Goal: Task Accomplishment & Management: Use online tool/utility

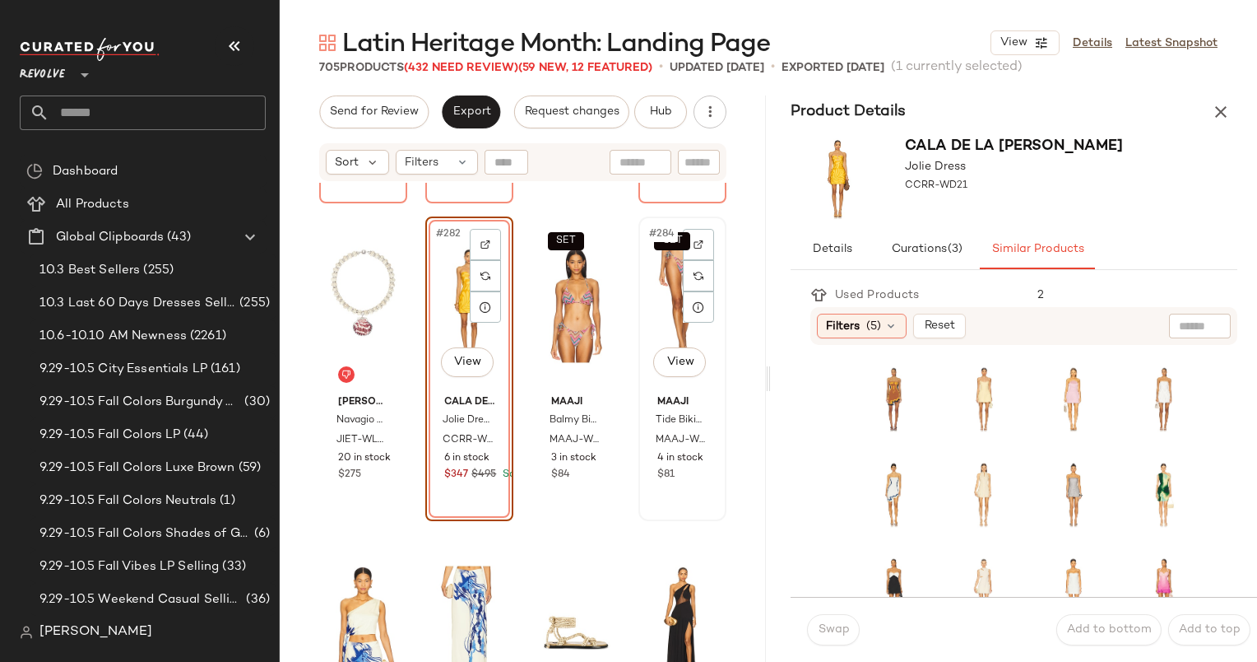
scroll to position [22217, 0]
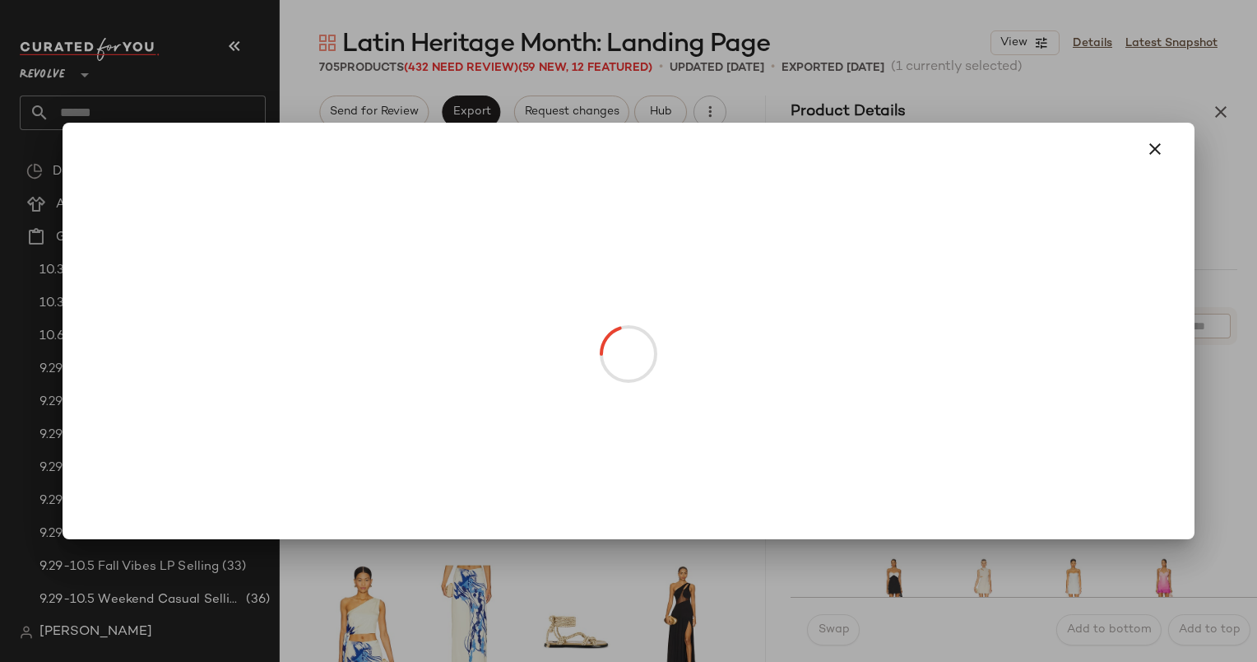
click at [458, 362] on body "Revolve ** Dashboard All Products Global Clipboards (43) 10.3 Best Sellers (255…" at bounding box center [628, 331] width 1257 height 662
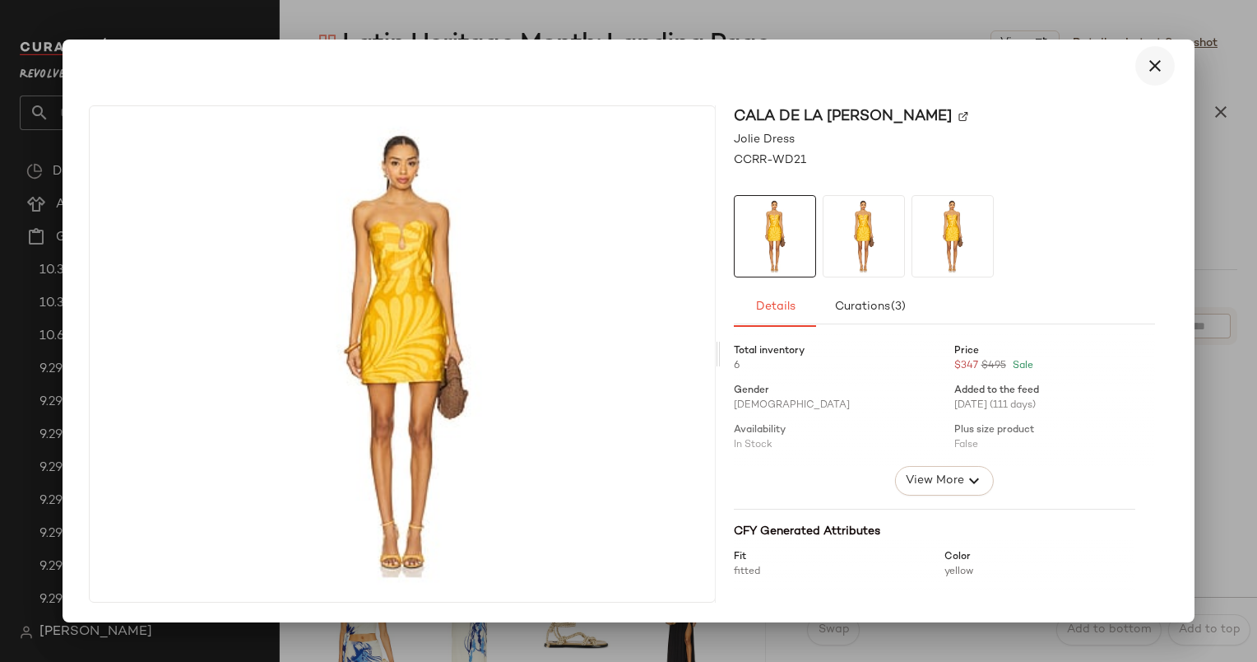
click at [1155, 61] on icon "button" at bounding box center [1155, 66] width 20 height 20
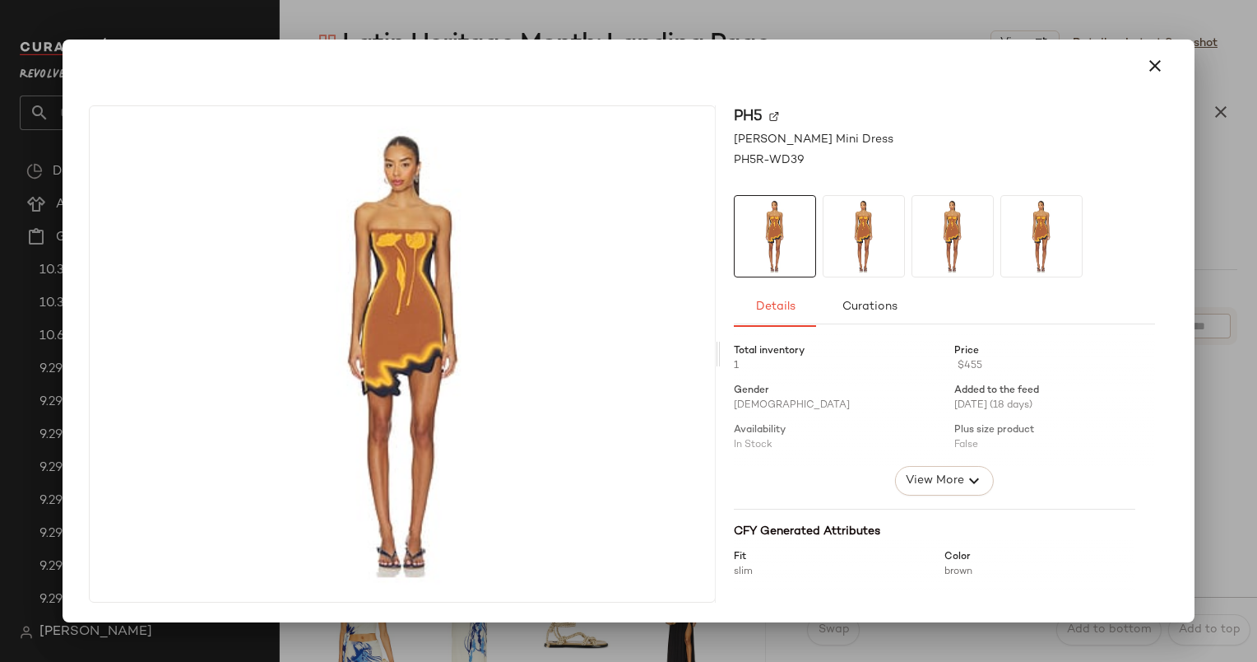
click at [1187, 79] on div at bounding box center [628, 65] width 1118 height 53
click at [1154, 68] on icon "button" at bounding box center [1155, 66] width 20 height 20
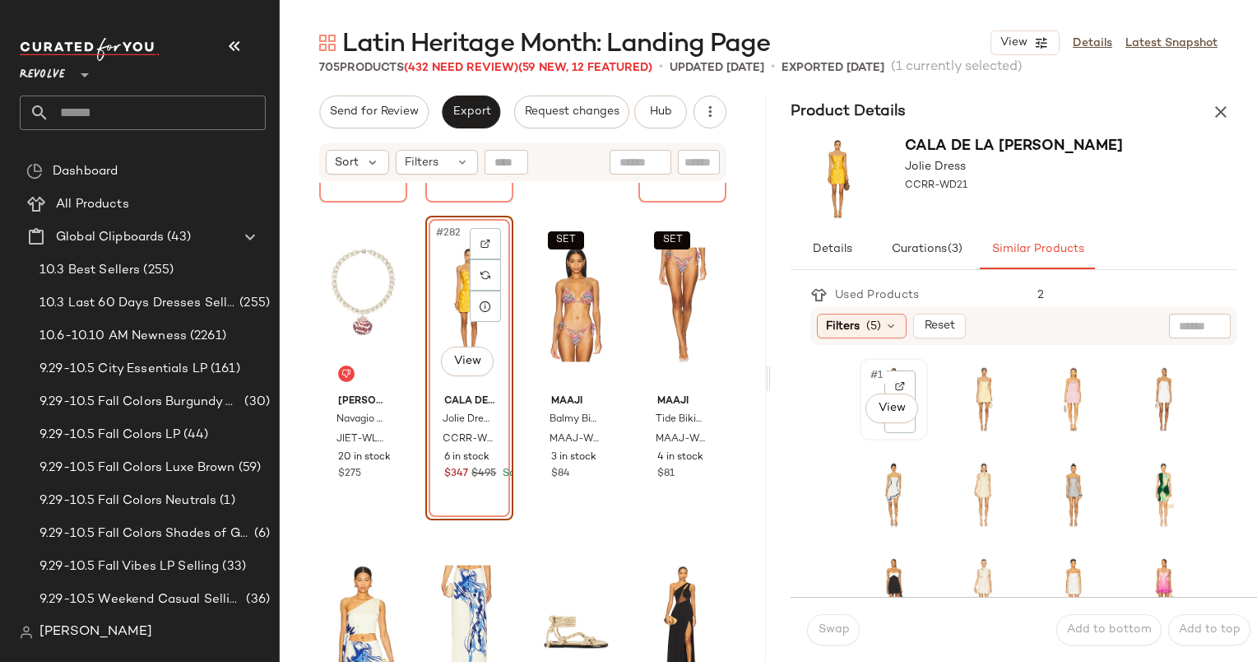
click at [880, 375] on span "#1" at bounding box center [877, 375] width 17 height 16
click at [843, 632] on span "Swap" at bounding box center [833, 629] width 32 height 13
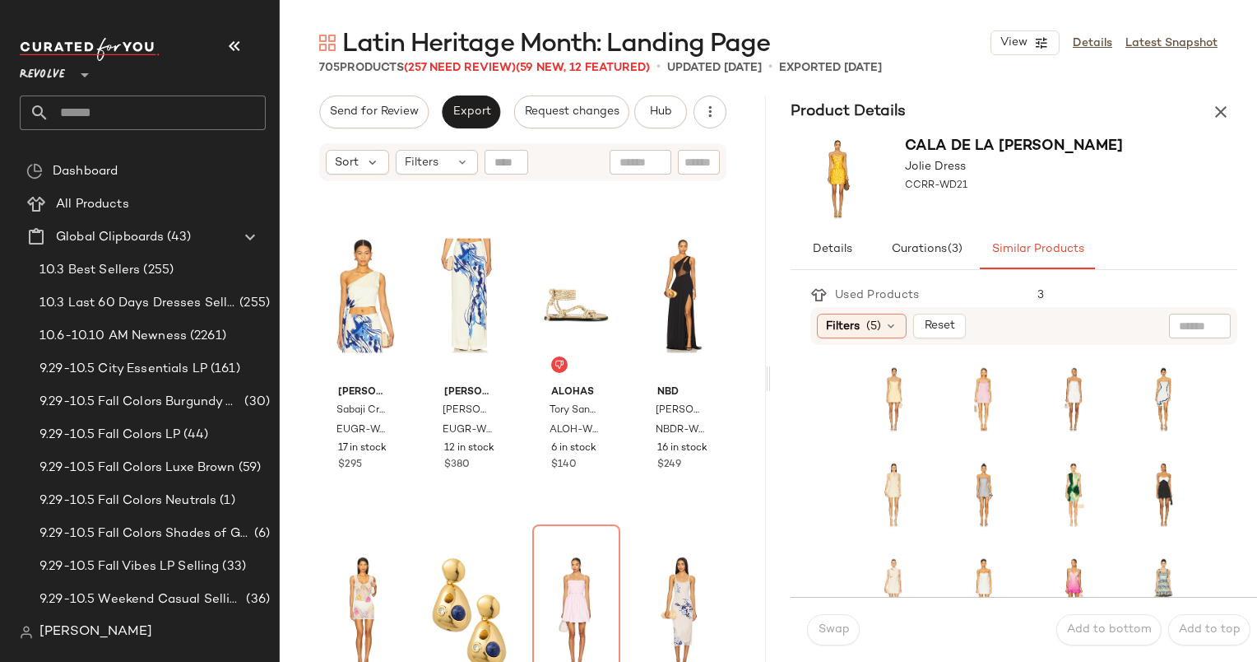
scroll to position [22868, 0]
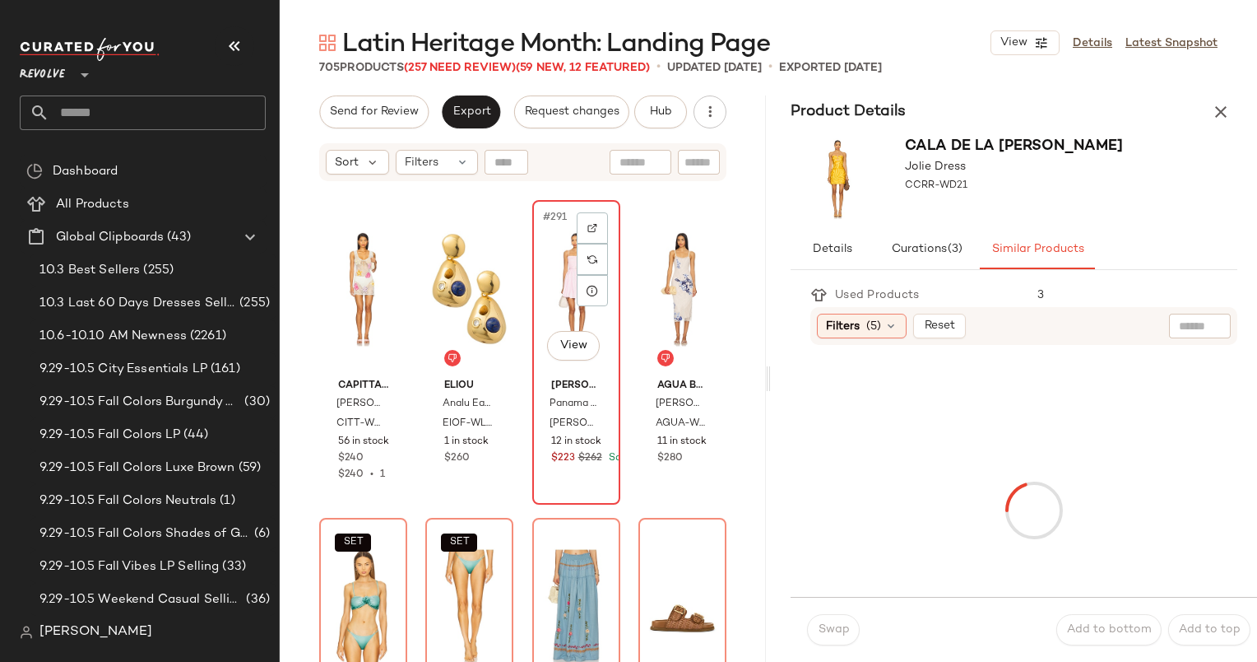
click at [548, 290] on div "#291 View" at bounding box center [576, 289] width 77 height 166
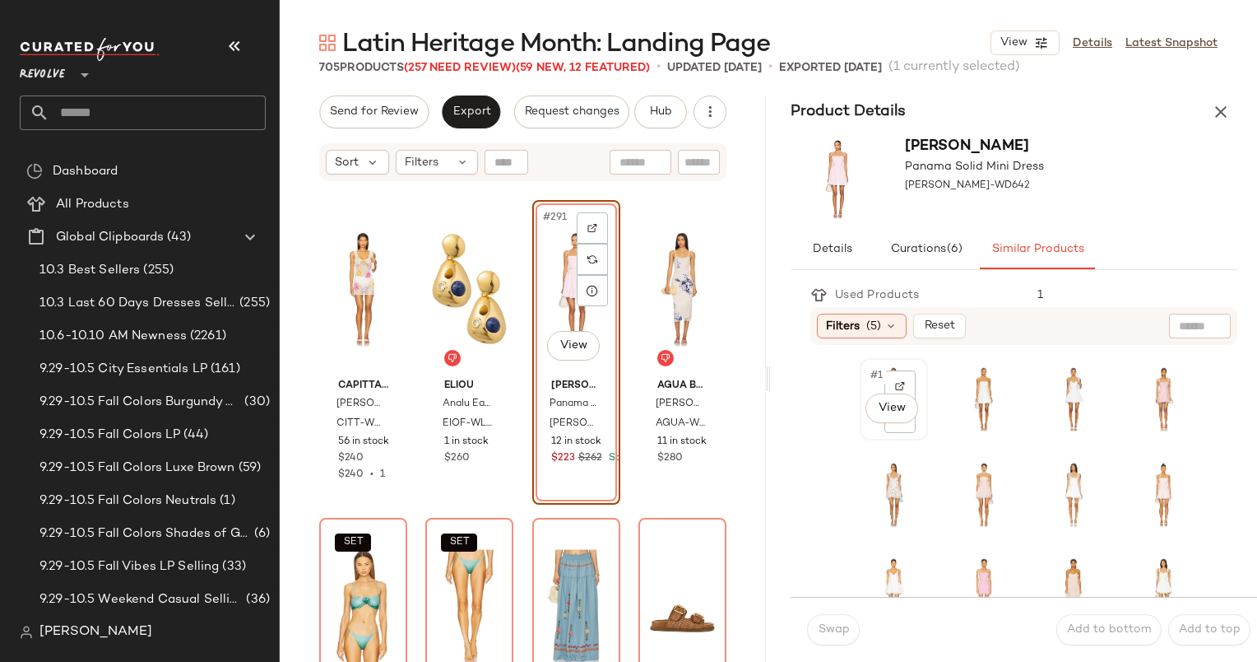
click at [877, 382] on span "#1" at bounding box center [877, 375] width 17 height 16
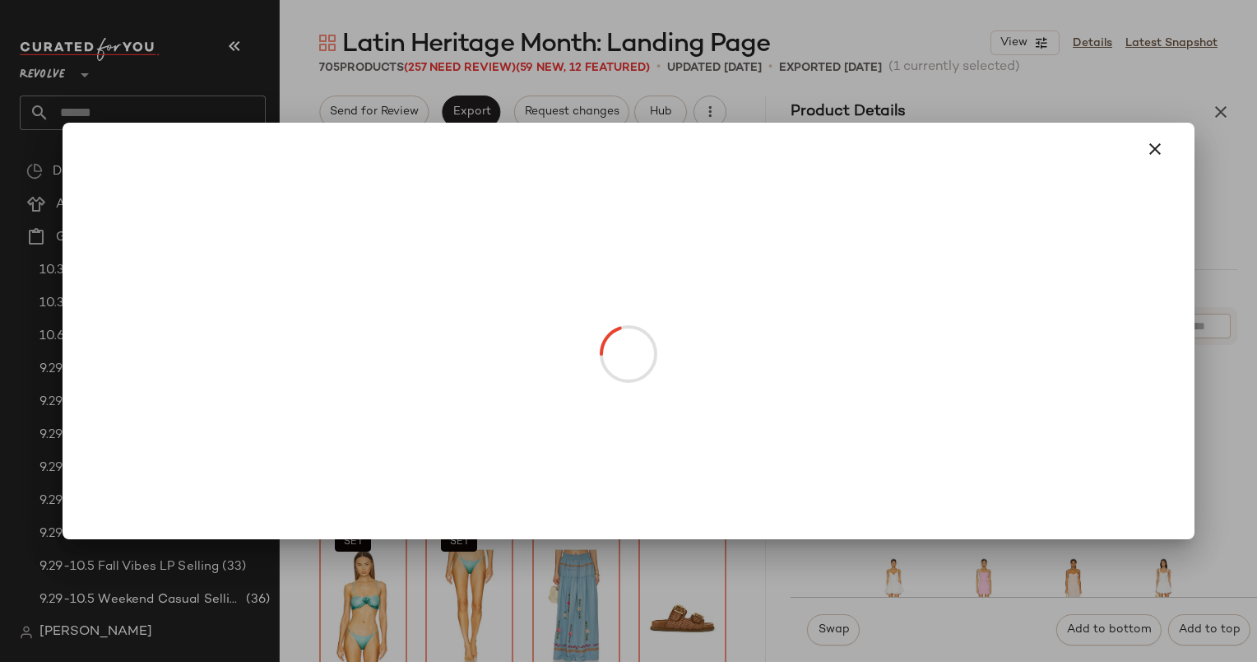
click at [883, 400] on body "Revolve ** Dashboard All Products Global Clipboards (43) 10.3 Best Sellers (255…" at bounding box center [628, 331] width 1257 height 662
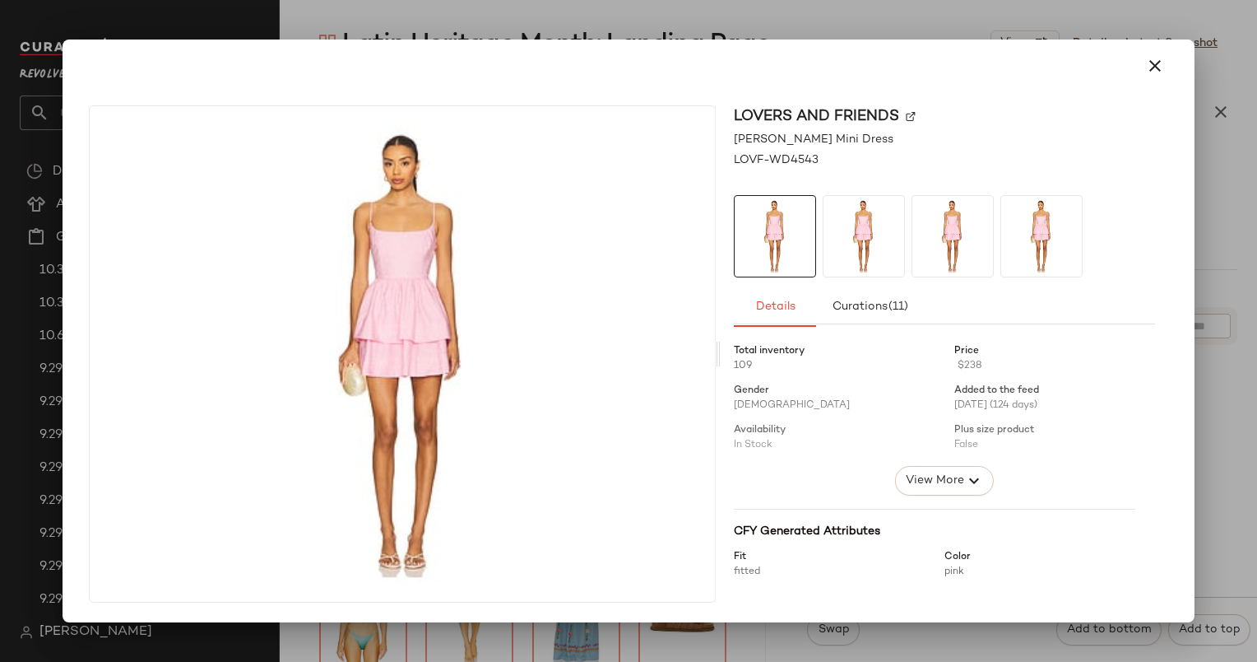
click at [1148, 28] on div at bounding box center [628, 331] width 1257 height 662
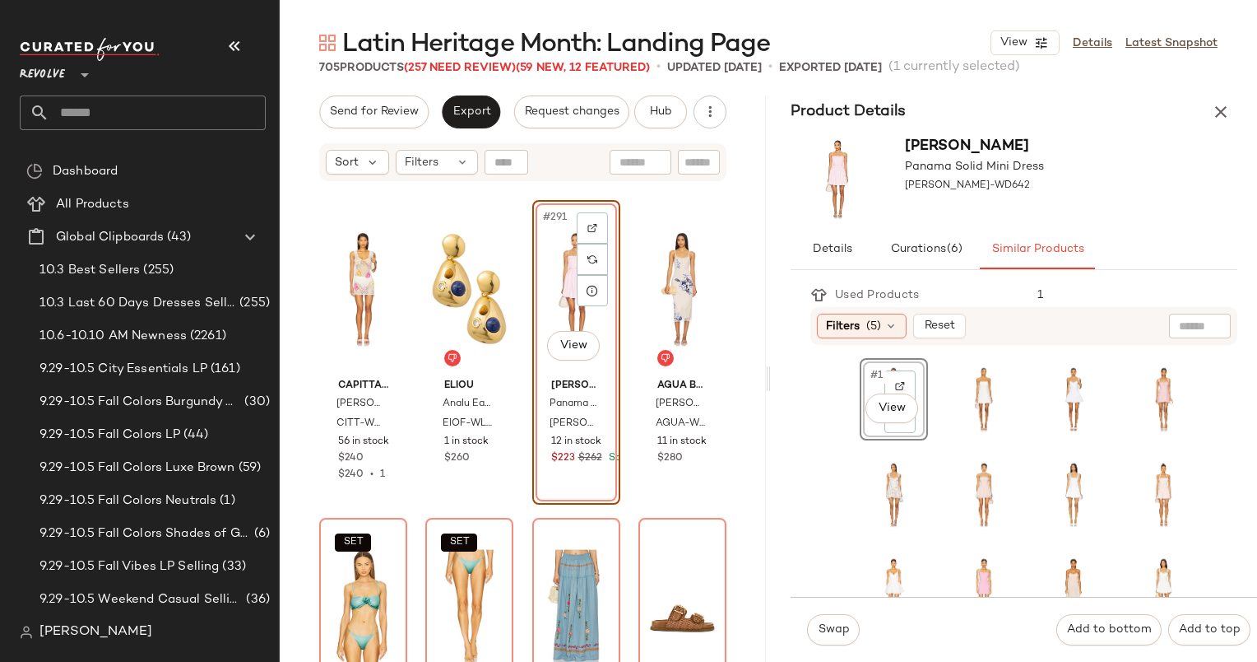
click at [1145, 63] on div "705 Products (257 Need Review) (59 New, 12 Featured) • updated [DATE] • Exporte…" at bounding box center [769, 67] width 978 height 16
click at [877, 364] on div "#1 View" at bounding box center [894, 399] width 57 height 71
click at [832, 644] on button "Swap" at bounding box center [833, 629] width 53 height 31
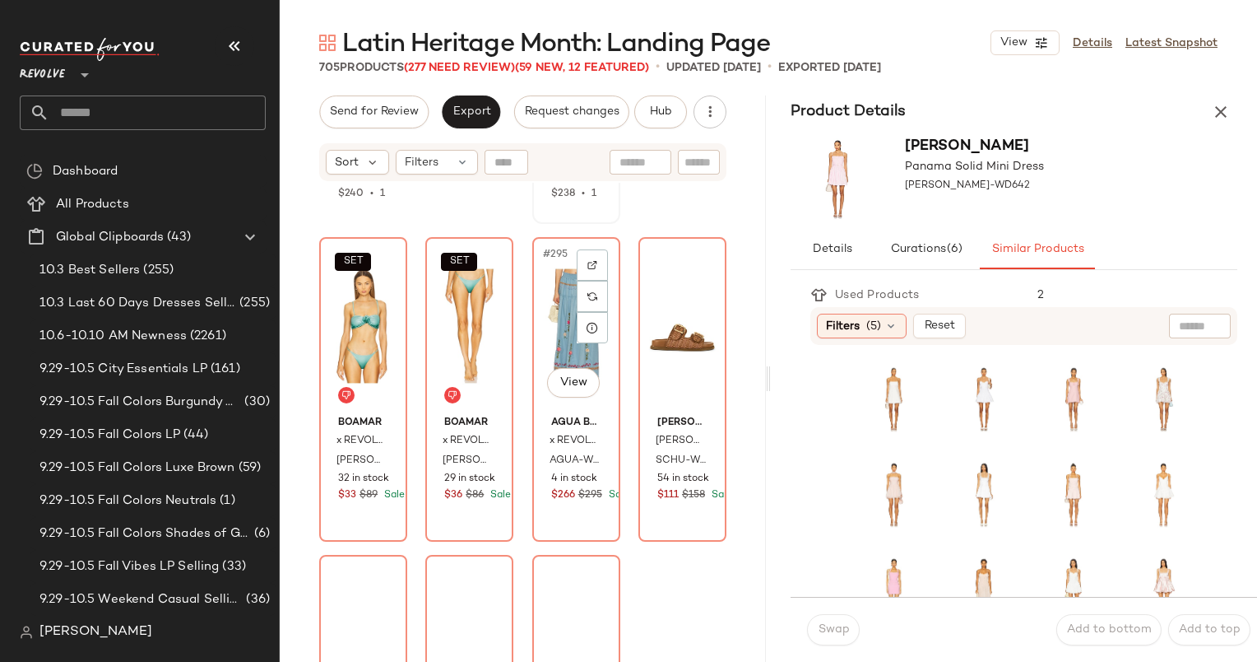
scroll to position [23160, 0]
